Goal: Check status: Check status

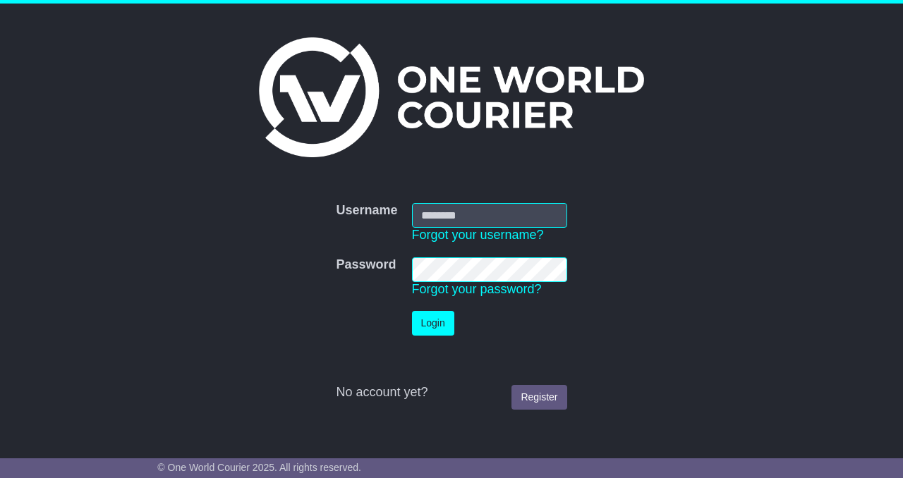
type input "**********"
click at [432, 327] on button "Login" at bounding box center [433, 323] width 42 height 25
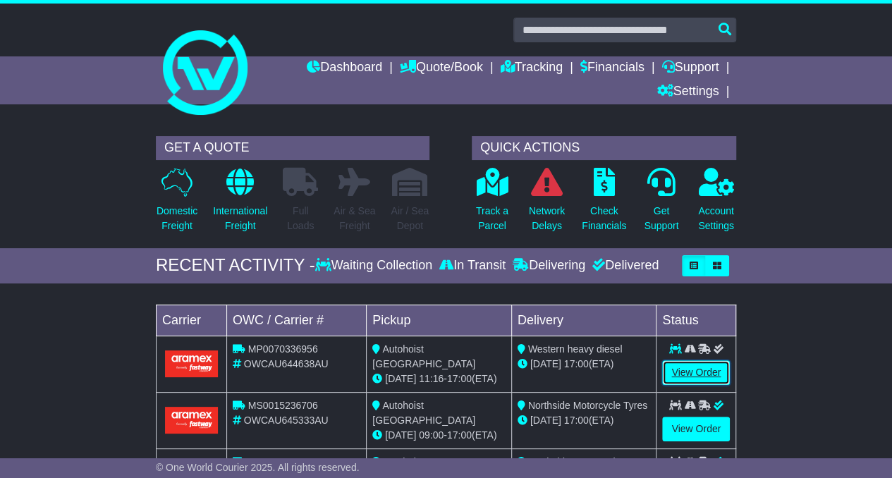
click at [684, 369] on link "View Order" at bounding box center [696, 372] width 68 height 25
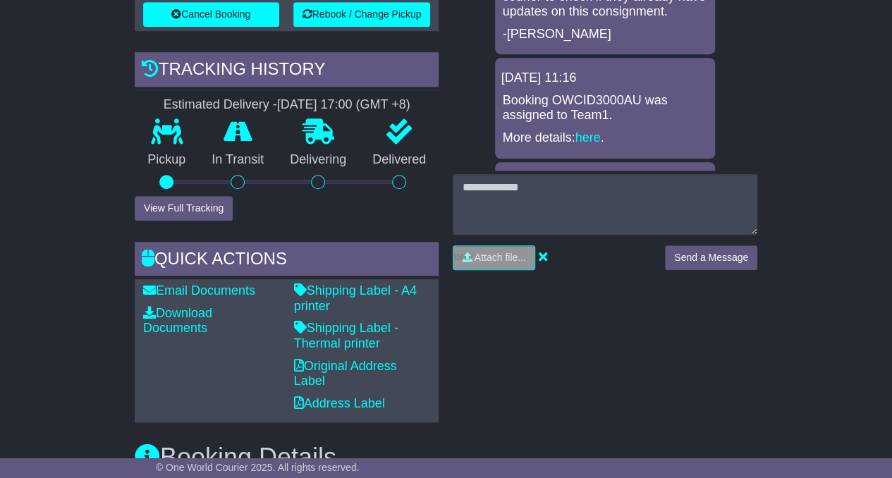
scroll to position [525, 0]
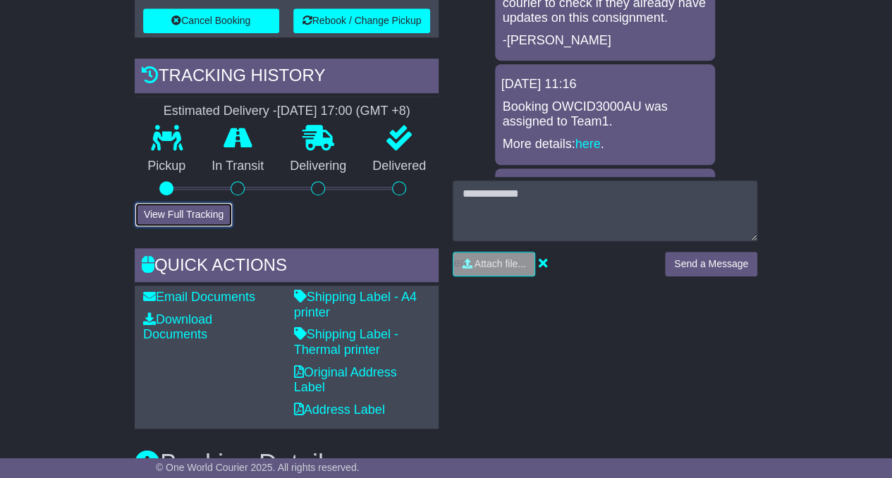
click at [207, 215] on button "View Full Tracking" at bounding box center [184, 214] width 98 height 25
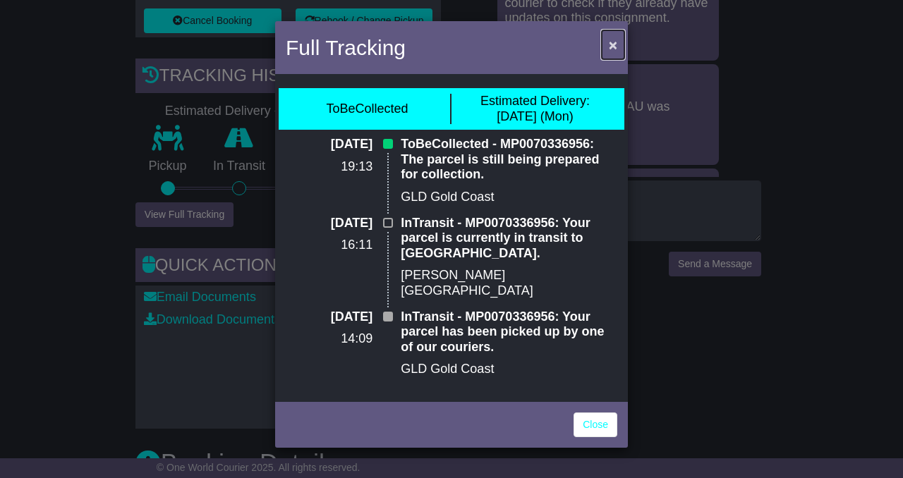
click at [609, 44] on span "×" at bounding box center [613, 45] width 8 height 16
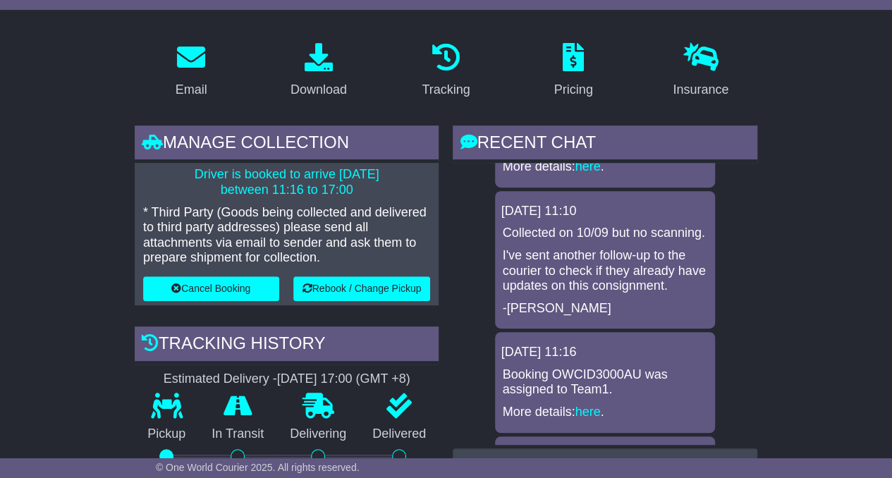
scroll to position [255, 0]
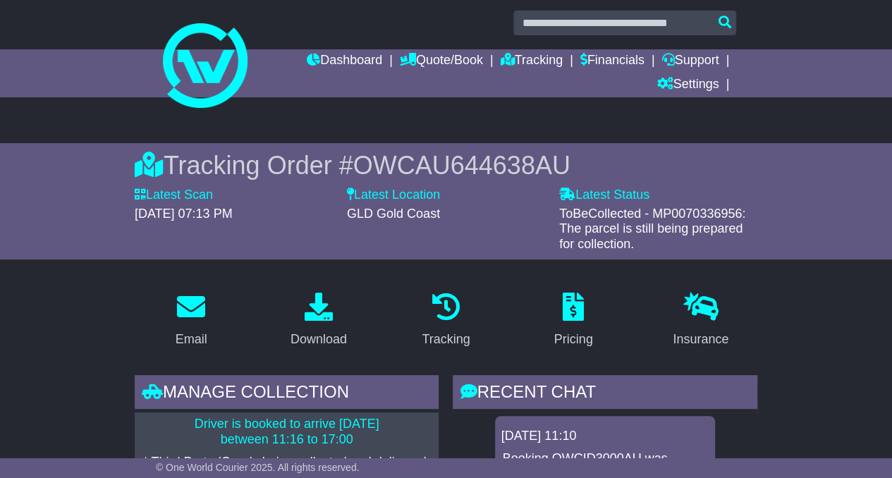
scroll to position [0, 0]
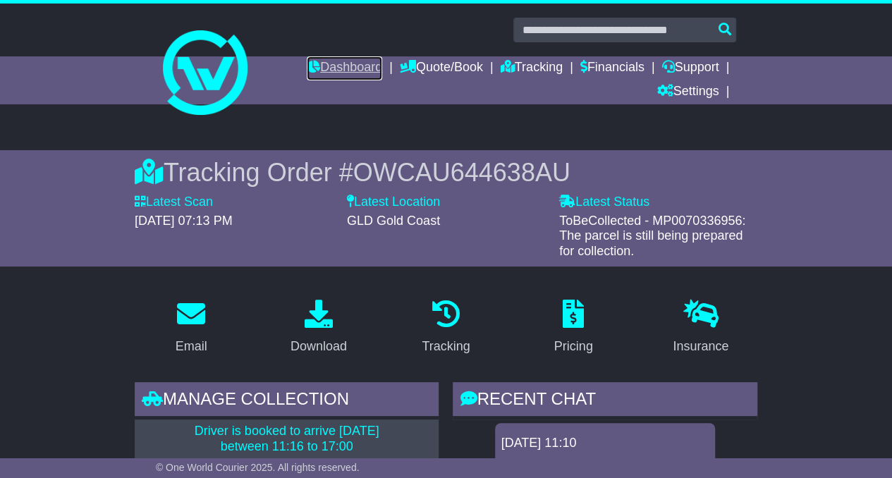
click at [340, 57] on link "Dashboard" at bounding box center [344, 68] width 75 height 24
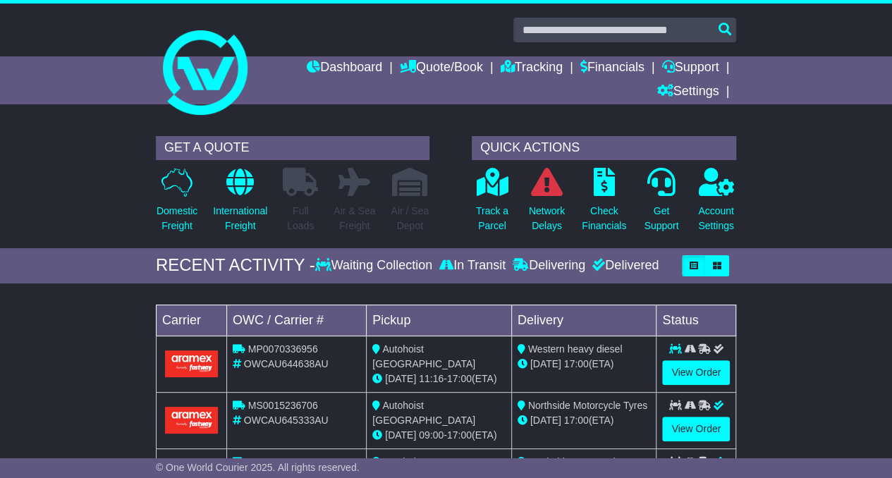
click at [69, 308] on div "Loading... No bookings found Carrier OWC / Carrier # Pickup Delivery Status MP0…" at bounding box center [446, 437] width 892 height 293
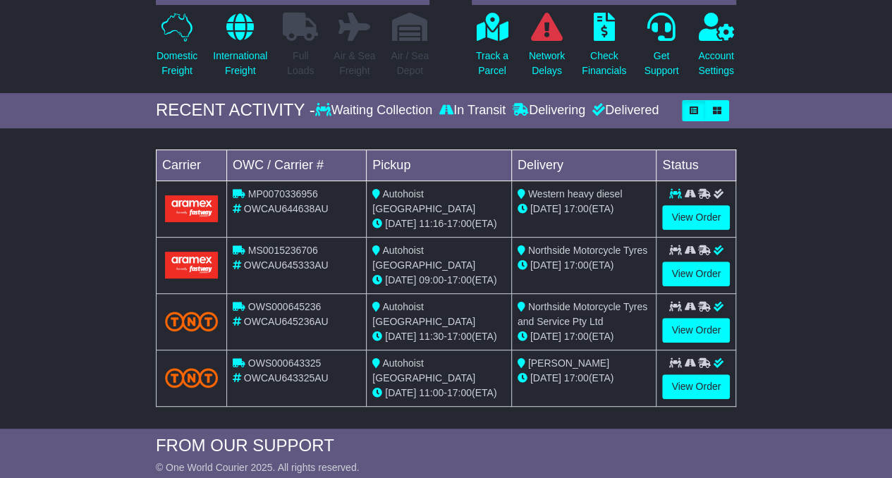
scroll to position [157, 0]
